Goal: Information Seeking & Learning: Learn about a topic

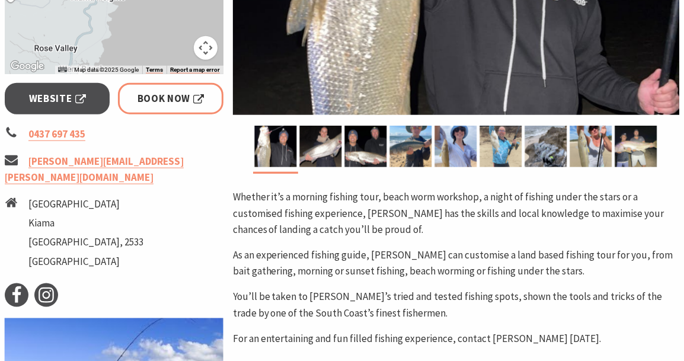
scroll to position [415, 0]
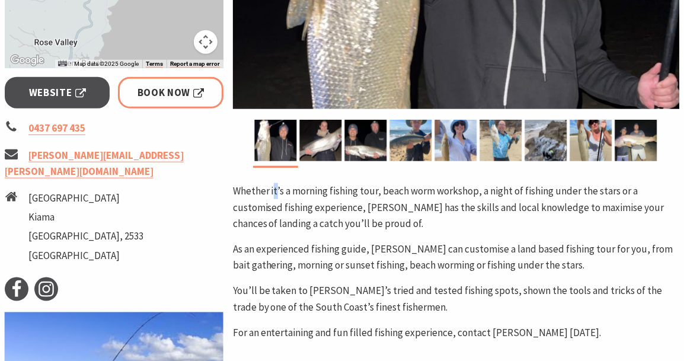
drag, startPoint x: 275, startPoint y: 197, endPoint x: 266, endPoint y: 202, distance: 10.1
click at [270, 199] on p "Whether it’s a morning fishing tour, beach worm workshop, a night of fishing un…" at bounding box center [456, 207] width 446 height 49
click at [263, 203] on p "Whether it’s a morning fishing tour, beach worm workshop, a night of fishing un…" at bounding box center [456, 207] width 446 height 49
click at [260, 203] on p "Whether it’s a morning fishing tour, beach worm workshop, a night of fishing un…" at bounding box center [456, 207] width 446 height 49
click at [287, 186] on p "Whether it’s a morning fishing tour, beach worm workshop, a night of fishing un…" at bounding box center [456, 207] width 446 height 49
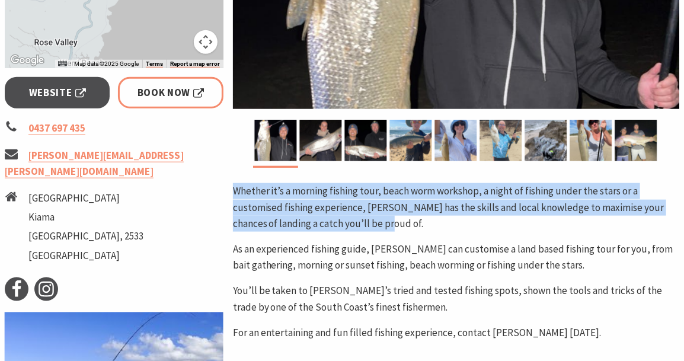
drag, startPoint x: 228, startPoint y: 186, endPoint x: 441, endPoint y: 223, distance: 216.1
click at [441, 223] on div "Area [GEOGRAPHIC_DATA] #Evening #halfday #tailored #Water Tours < > Whether it’…" at bounding box center [456, 115] width 456 height 683
copy p "Whether it’s a morning fishing tour, beach worm workshop, a night of fishing un…"
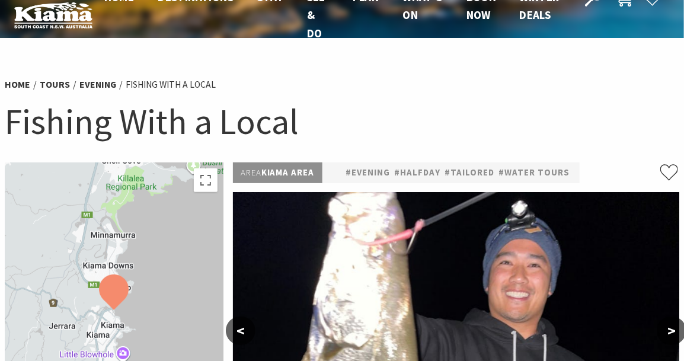
scroll to position [0, 0]
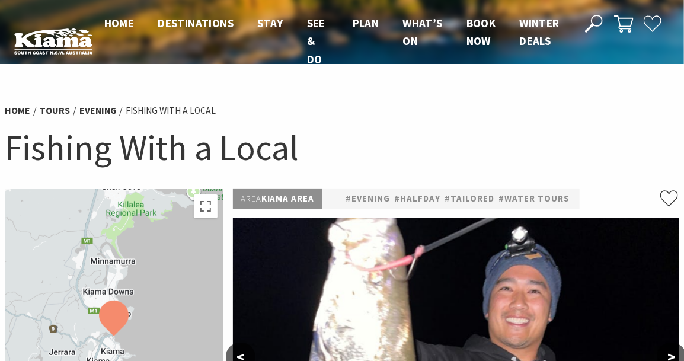
click at [282, 144] on h1 "Fishing With a Local" at bounding box center [342, 147] width 675 height 46
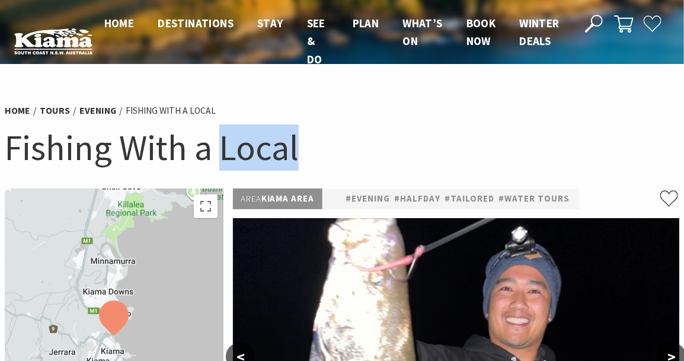
click at [282, 144] on h1 "Fishing With a Local" at bounding box center [342, 147] width 675 height 46
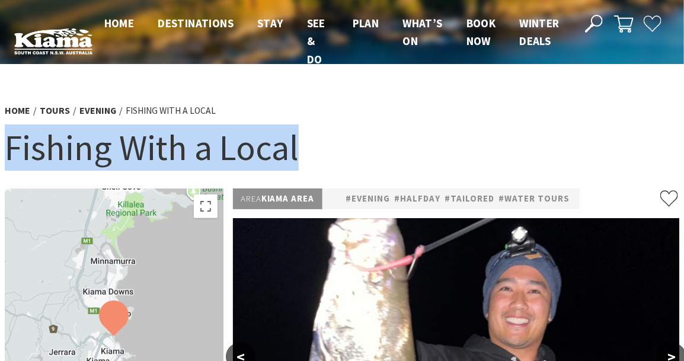
click at [282, 144] on h1 "Fishing With a Local" at bounding box center [342, 147] width 675 height 46
copy section "Fishing With a Local"
click at [217, 138] on h1 "Fishing With a Local" at bounding box center [342, 147] width 675 height 46
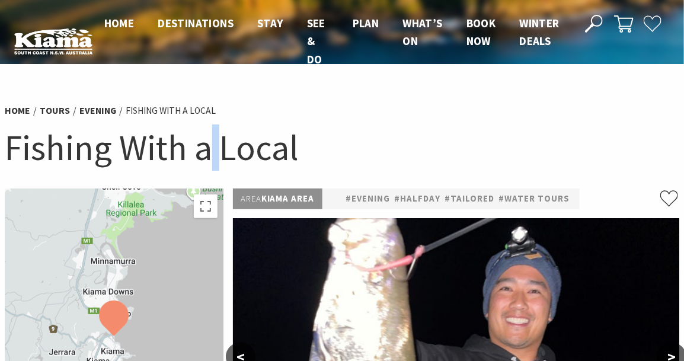
click at [217, 138] on h1 "Fishing With a Local" at bounding box center [342, 147] width 675 height 46
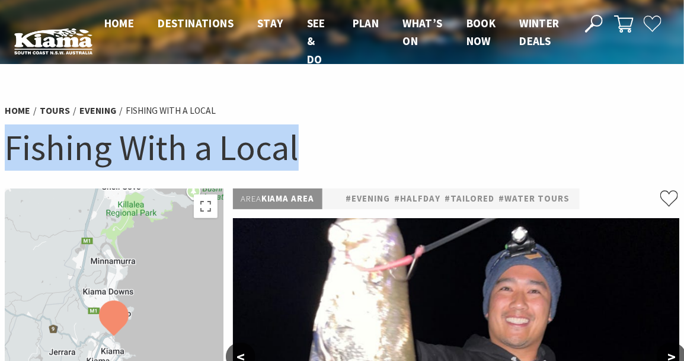
click at [217, 138] on h1 "Fishing With a Local" at bounding box center [342, 147] width 675 height 46
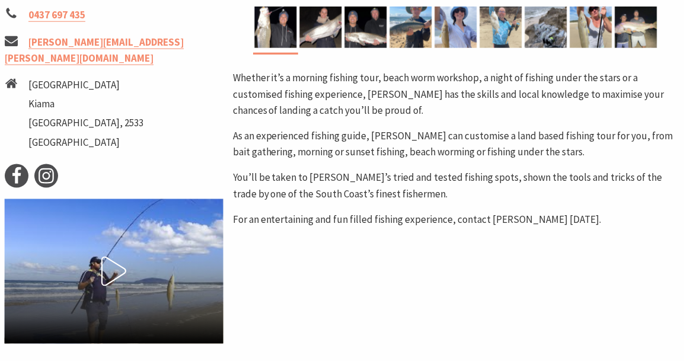
scroll to position [533, 0]
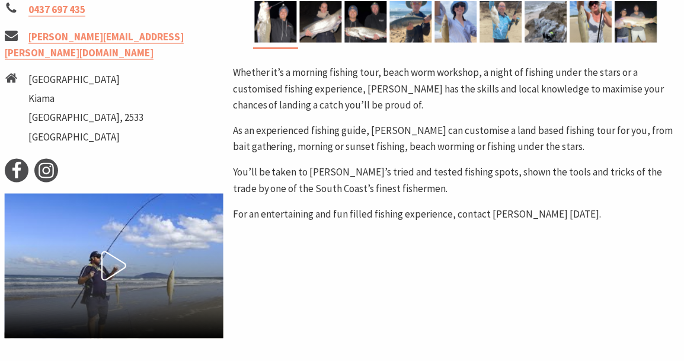
click at [298, 80] on p "Whether it’s a morning fishing tour, beach worm workshop, a night of fishing un…" at bounding box center [456, 89] width 446 height 49
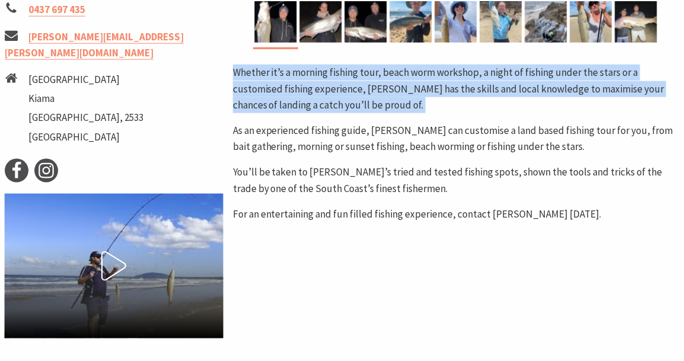
click at [298, 80] on p "Whether it’s a morning fishing tour, beach worm workshop, a night of fishing un…" at bounding box center [456, 89] width 446 height 49
copy div "Whether it’s a morning fishing tour, beach worm workshop, a night of fishing un…"
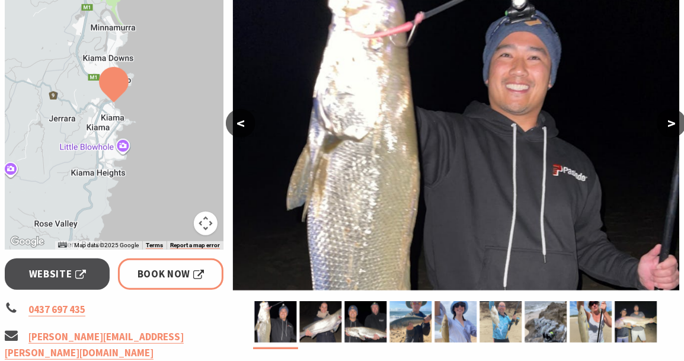
scroll to position [178, 0]
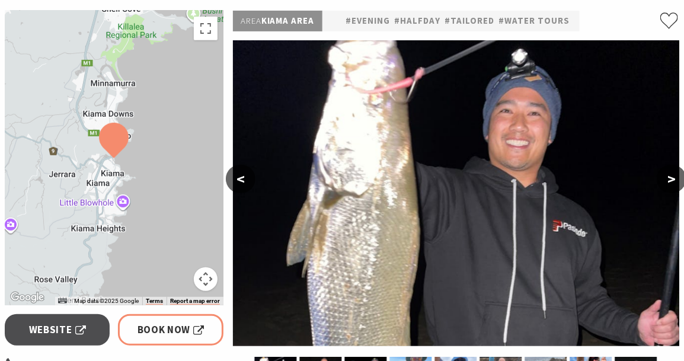
click at [669, 180] on button ">" at bounding box center [672, 179] width 30 height 28
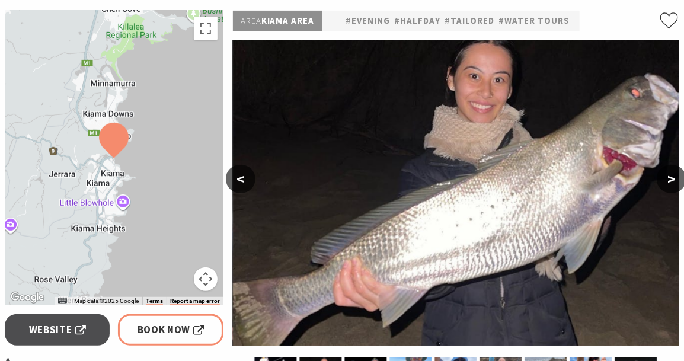
click at [669, 180] on button ">" at bounding box center [672, 179] width 30 height 28
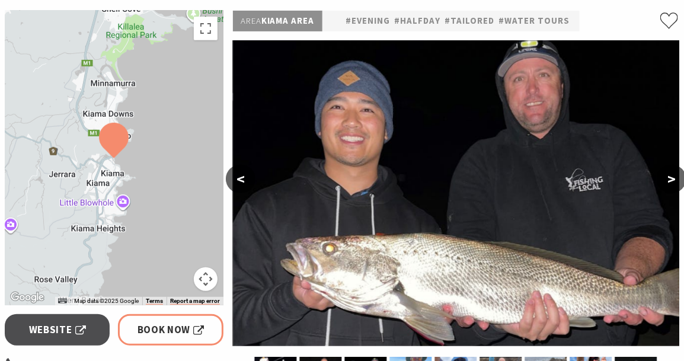
click at [669, 180] on button ">" at bounding box center [672, 179] width 30 height 28
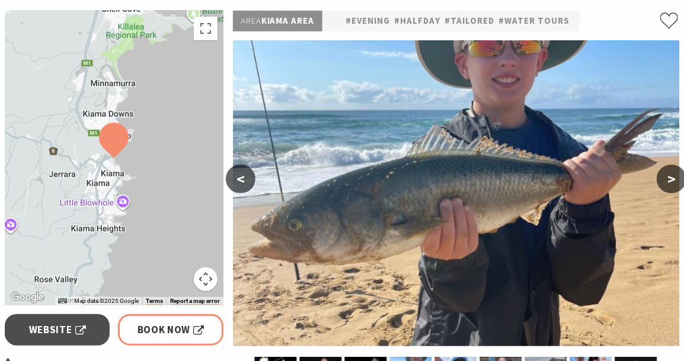
click at [241, 172] on button "<" at bounding box center [241, 179] width 30 height 28
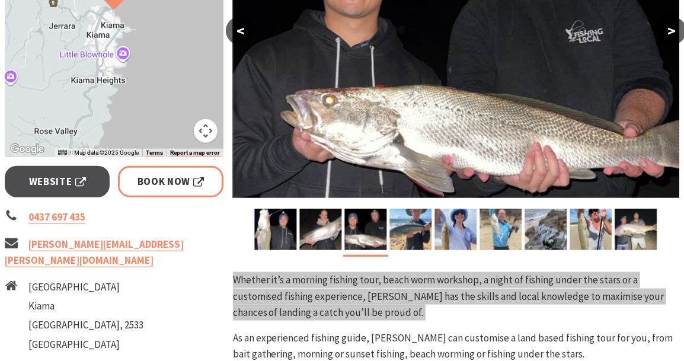
scroll to position [415, 0]
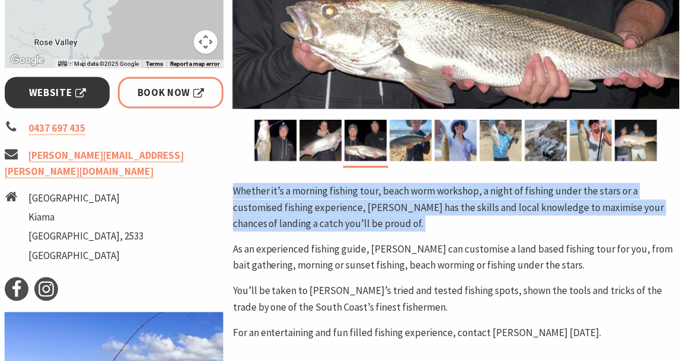
click at [70, 92] on span "Website" at bounding box center [57, 93] width 57 height 16
